Goal: Task Accomplishment & Management: Use online tool/utility

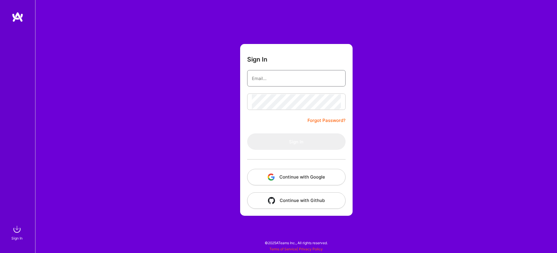
type input "[EMAIL_ADDRESS][DOMAIN_NAME]"
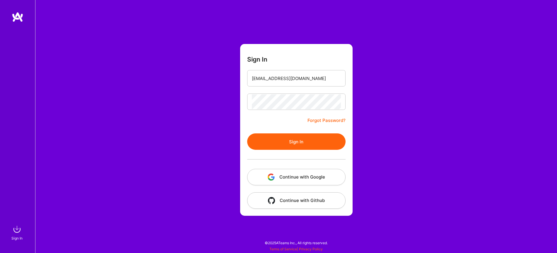
click at [304, 145] on button "Sign In" at bounding box center [296, 141] width 98 height 16
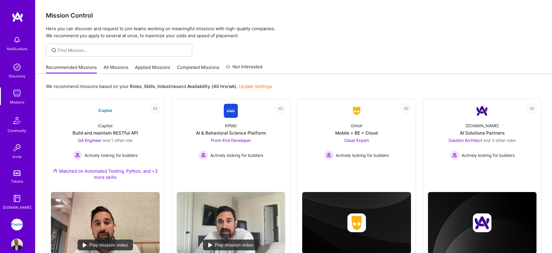
click at [116, 66] on link "All Missions" at bounding box center [116, 69] width 25 height 10
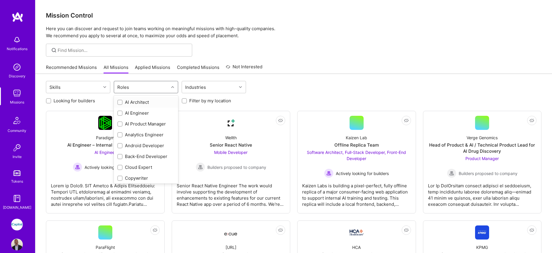
click at [144, 85] on div "Roles" at bounding box center [141, 87] width 55 height 12
click at [141, 158] on div "QA Engineer" at bounding box center [145, 159] width 57 height 6
checkbox input "true"
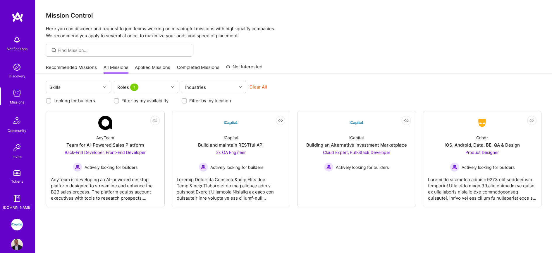
click at [252, 237] on div "Skills Roles 1 Industries Clear All Looking for builders Filter by my availabil…" at bounding box center [293, 175] width 517 height 202
